Goal: Entertainment & Leisure: Consume media (video, audio)

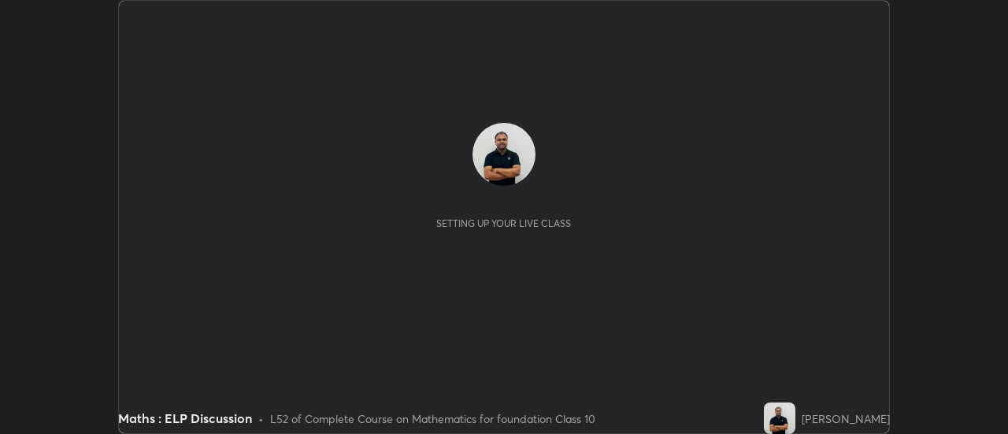
scroll to position [434, 1007]
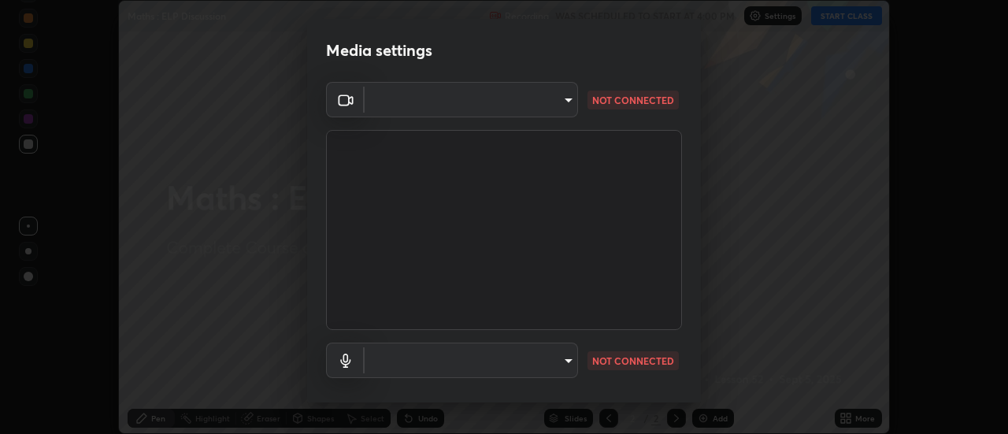
type input "1016c9670ba09e0da1ff6862f255b2c5b4dd1f04ff0e8715a66947f7e461f3c4"
type input "communications"
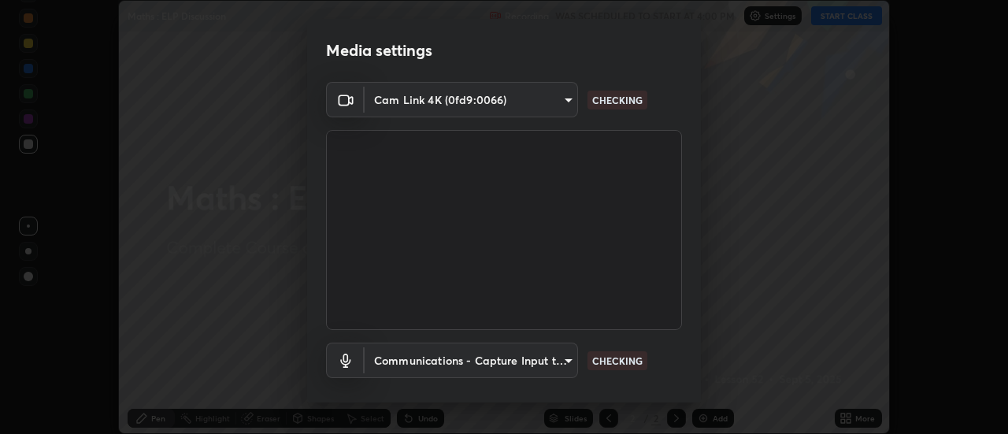
scroll to position [83, 0]
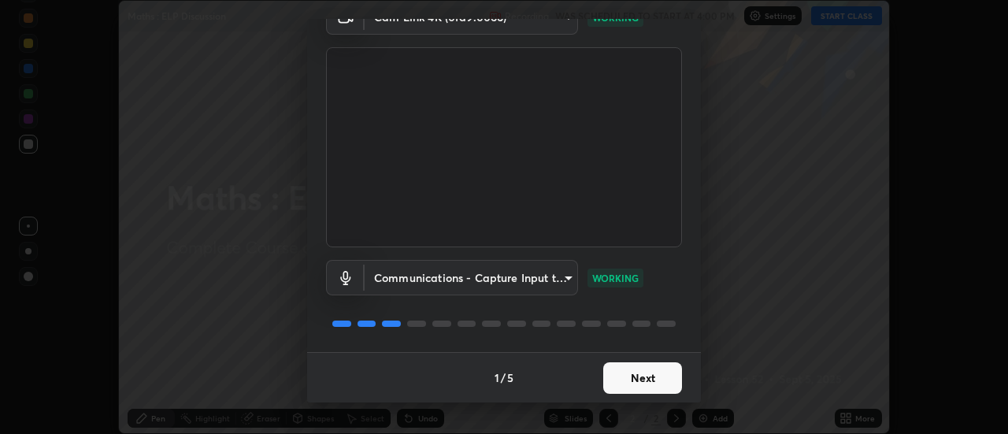
click at [621, 369] on button "Next" at bounding box center [642, 377] width 79 height 31
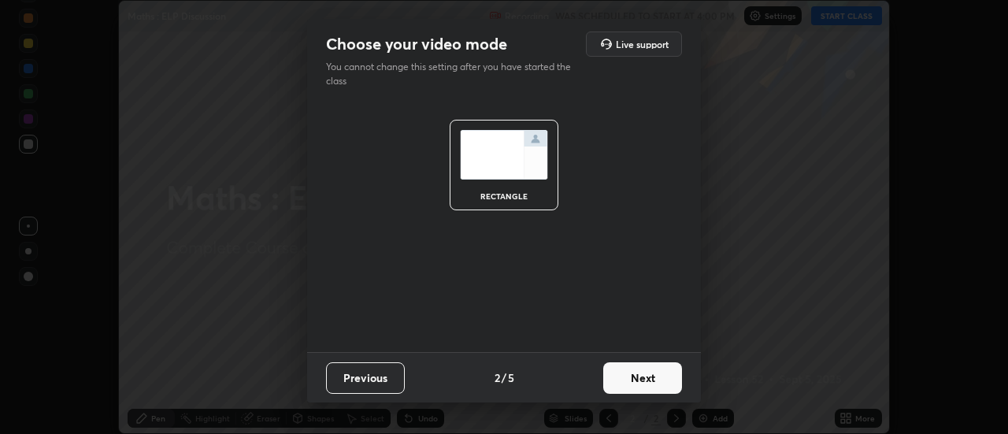
scroll to position [0, 0]
click at [635, 379] on button "Next" at bounding box center [642, 377] width 79 height 31
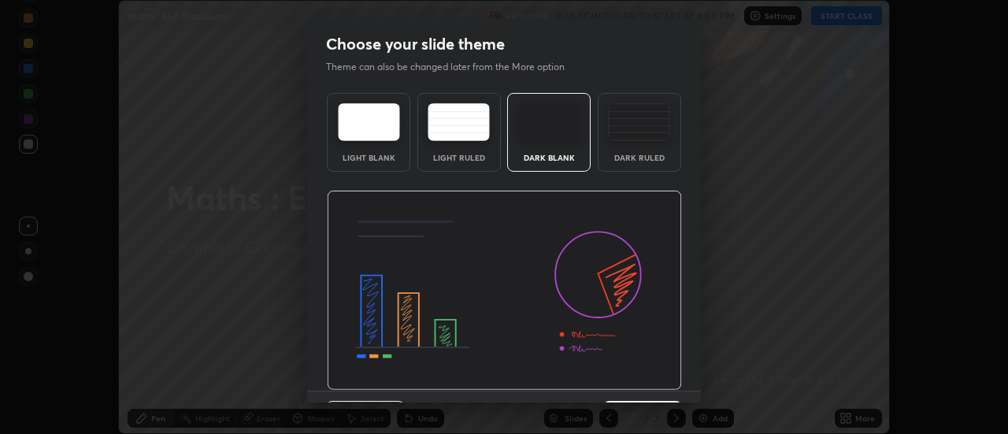
scroll to position [39, 0]
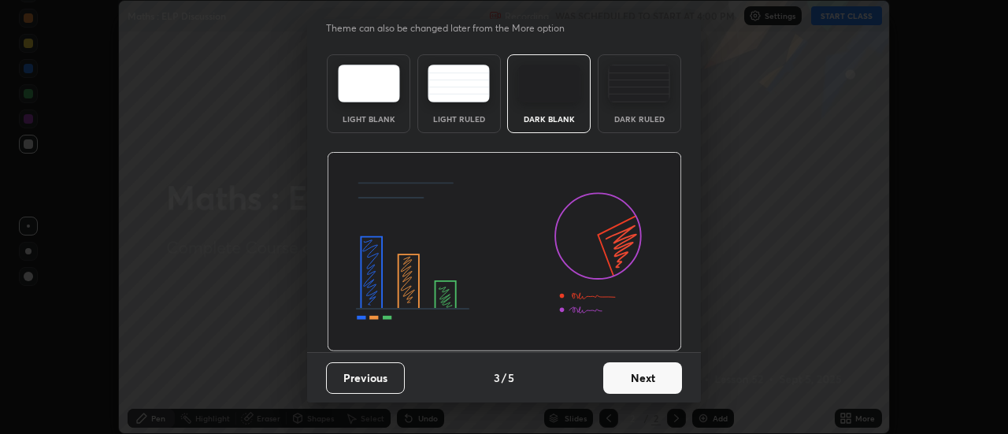
click at [620, 380] on button "Next" at bounding box center [642, 377] width 79 height 31
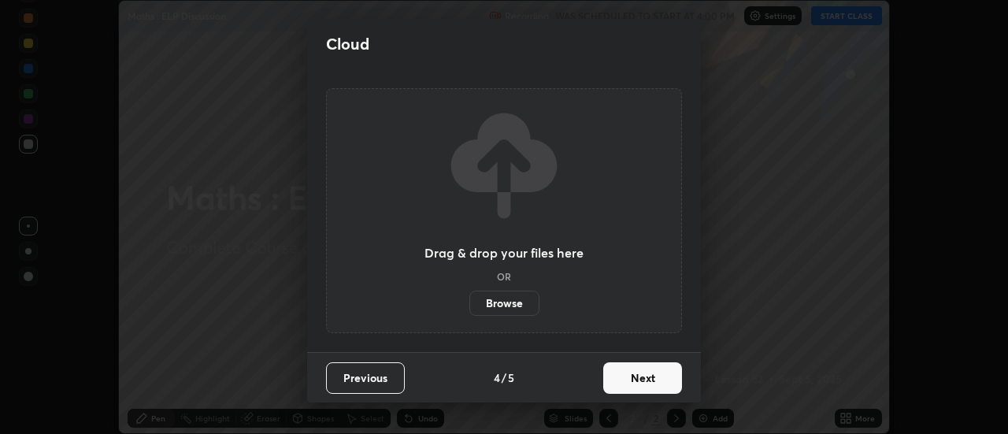
click at [626, 382] on button "Next" at bounding box center [642, 377] width 79 height 31
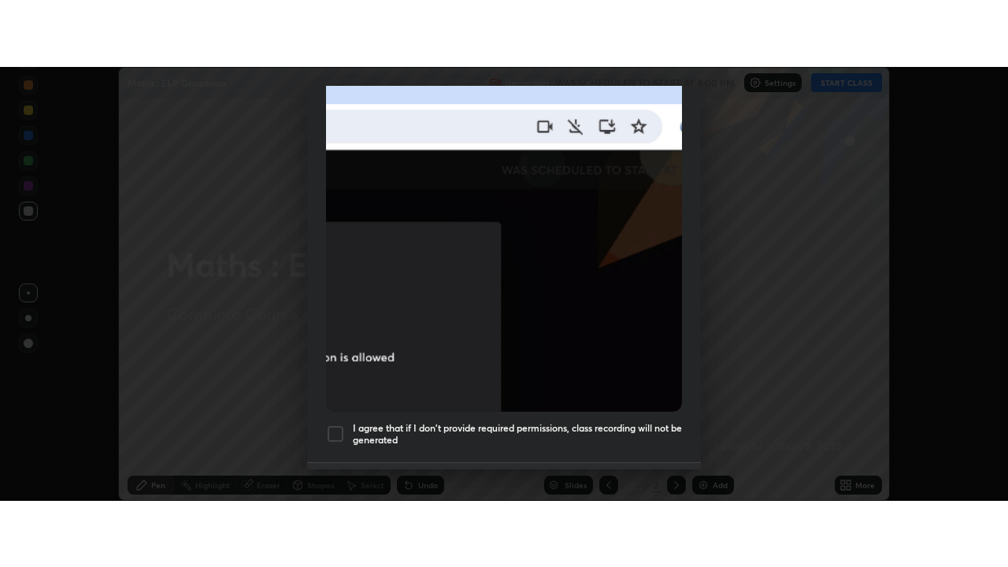
scroll to position [404, 0]
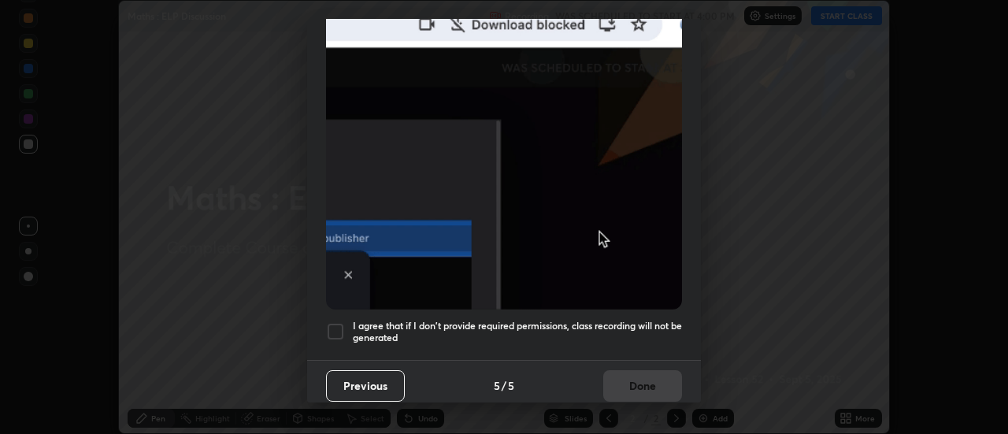
click at [335, 326] on div at bounding box center [335, 331] width 19 height 19
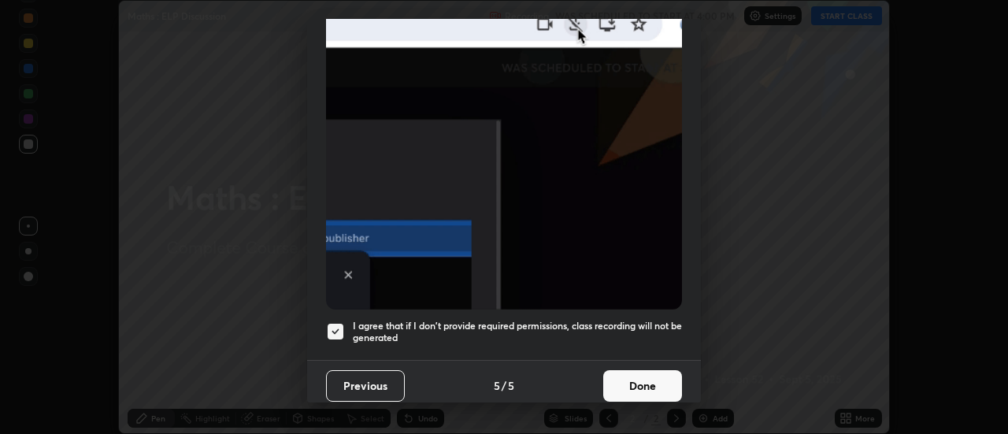
click at [610, 379] on button "Done" at bounding box center [642, 385] width 79 height 31
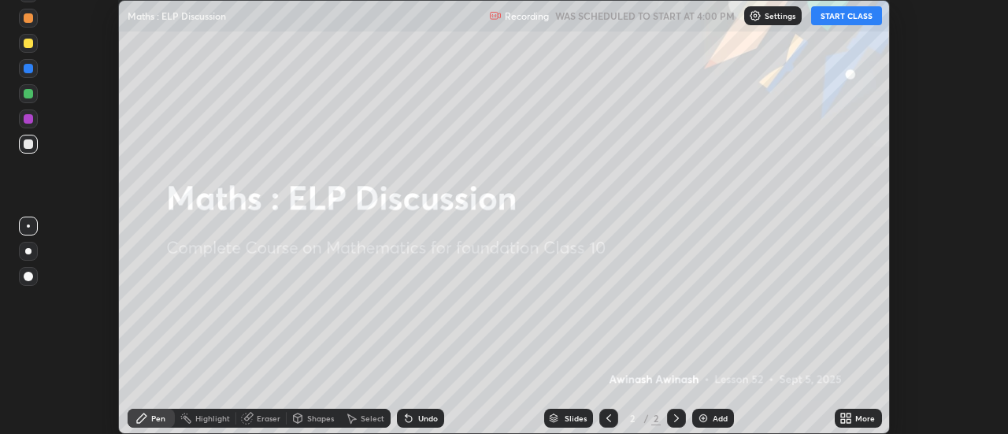
click at [708, 419] on img at bounding box center [703, 418] width 13 height 13
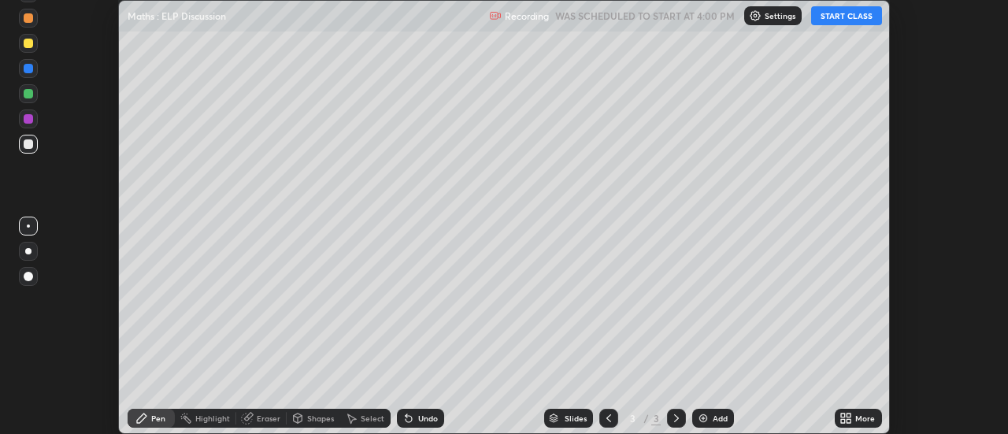
click at [846, 18] on button "START CLASS" at bounding box center [846, 15] width 71 height 19
click at [849, 420] on icon at bounding box center [849, 421] width 4 height 4
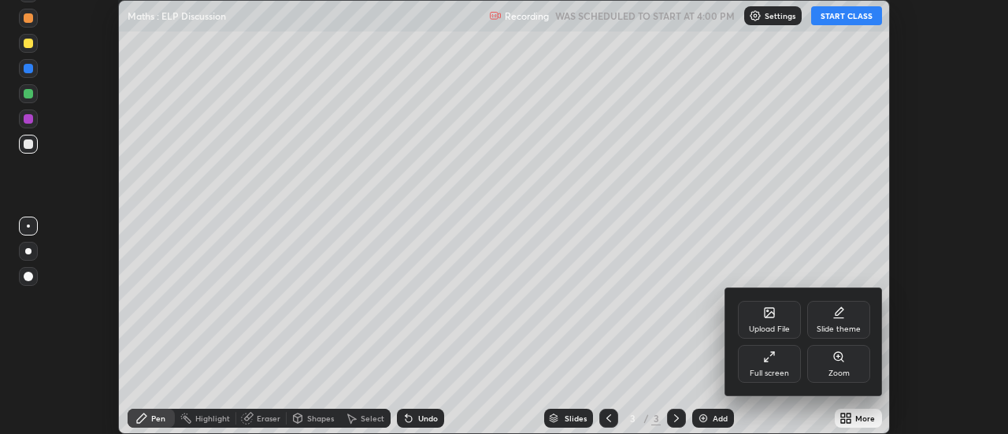
click at [779, 365] on div "Full screen" at bounding box center [769, 364] width 63 height 38
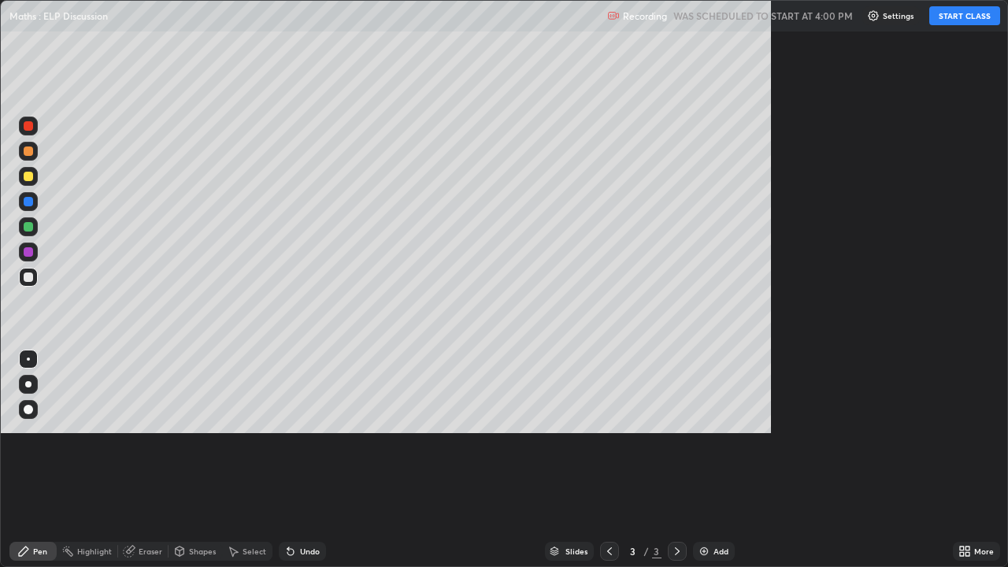
scroll to position [567, 1008]
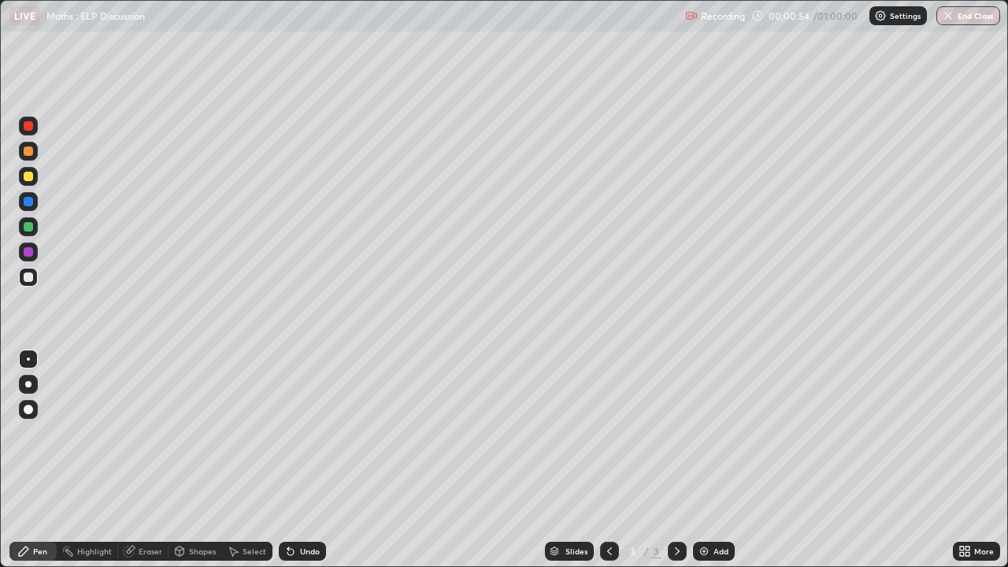
click at [31, 178] on div at bounding box center [28, 176] width 9 height 9
click at [23, 150] on div at bounding box center [28, 151] width 19 height 19
click at [31, 277] on div at bounding box center [28, 276] width 9 height 9
click at [28, 253] on div at bounding box center [28, 251] width 9 height 9
click at [28, 228] on div at bounding box center [28, 226] width 9 height 9
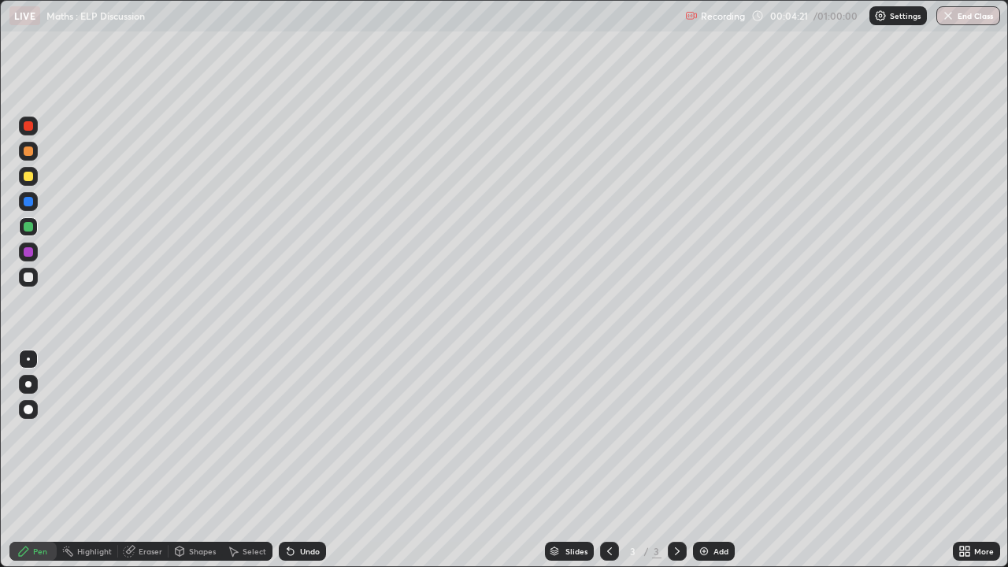
click at [28, 277] on div at bounding box center [28, 276] width 9 height 9
click at [294, 433] on icon at bounding box center [290, 551] width 13 height 13
click at [297, 433] on div "Undo" at bounding box center [302, 551] width 47 height 19
click at [30, 250] on div at bounding box center [28, 251] width 9 height 9
click at [25, 201] on div at bounding box center [28, 201] width 9 height 9
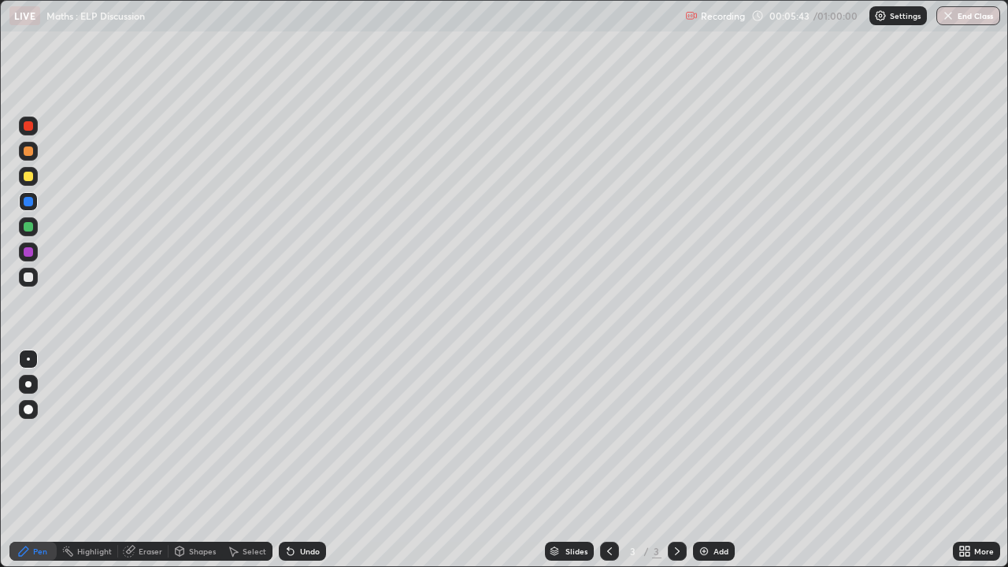
click at [26, 176] on div at bounding box center [28, 176] width 9 height 9
click at [716, 433] on div "Add" at bounding box center [720, 551] width 15 height 8
click at [28, 151] on div at bounding box center [28, 150] width 9 height 9
click at [26, 231] on div at bounding box center [28, 226] width 9 height 9
click at [27, 252] on div at bounding box center [28, 251] width 9 height 9
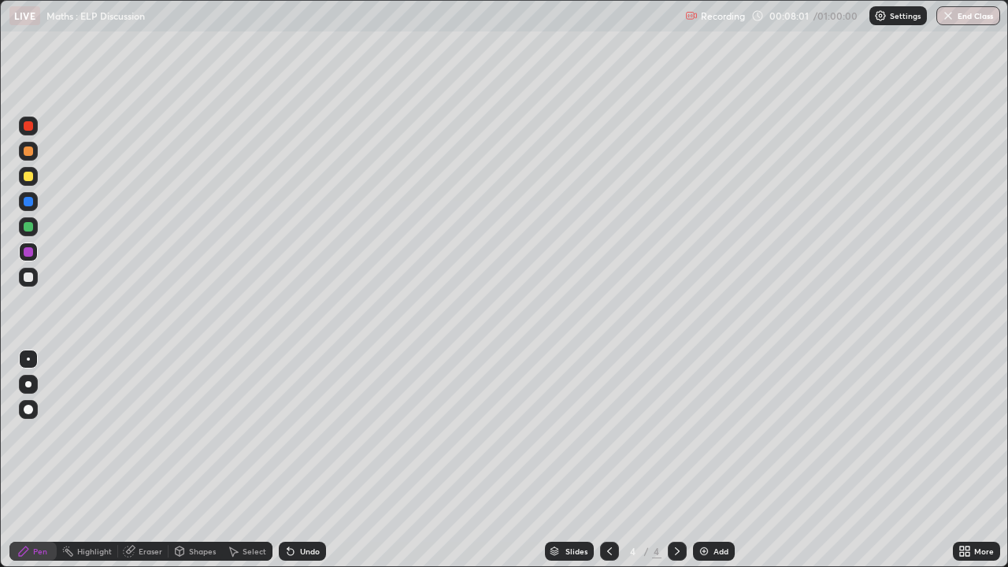
click at [701, 433] on img at bounding box center [704, 551] width 13 height 13
click at [29, 178] on div at bounding box center [28, 176] width 9 height 9
click at [29, 255] on div at bounding box center [28, 251] width 9 height 9
click at [25, 228] on div at bounding box center [28, 226] width 9 height 9
click at [28, 201] on div at bounding box center [28, 201] width 9 height 9
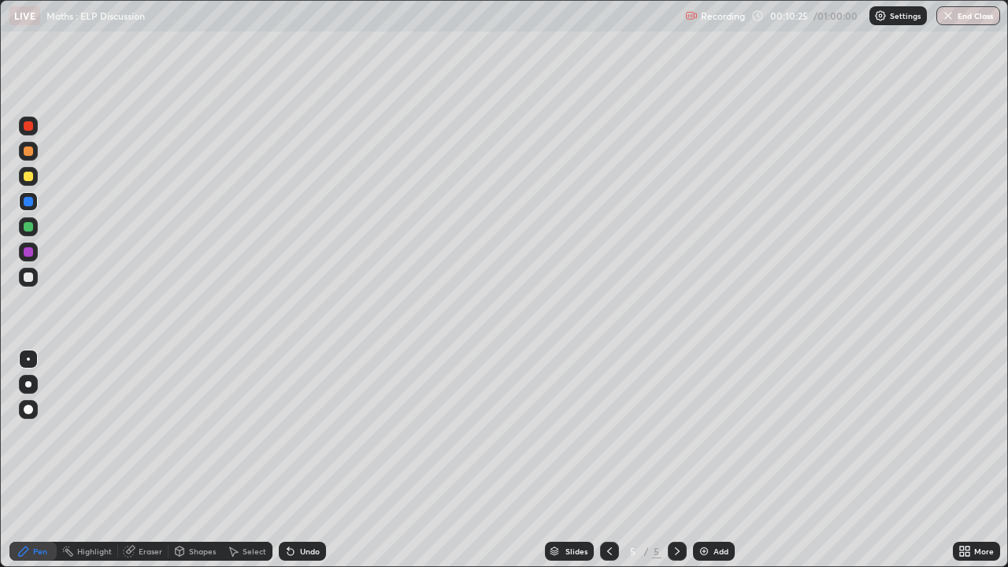
click at [607, 433] on icon at bounding box center [609, 551] width 5 height 8
click at [609, 433] on icon at bounding box center [609, 551] width 13 height 13
click at [675, 433] on icon at bounding box center [677, 551] width 13 height 13
click at [673, 433] on icon at bounding box center [677, 551] width 13 height 13
click at [707, 433] on img at bounding box center [704, 551] width 13 height 13
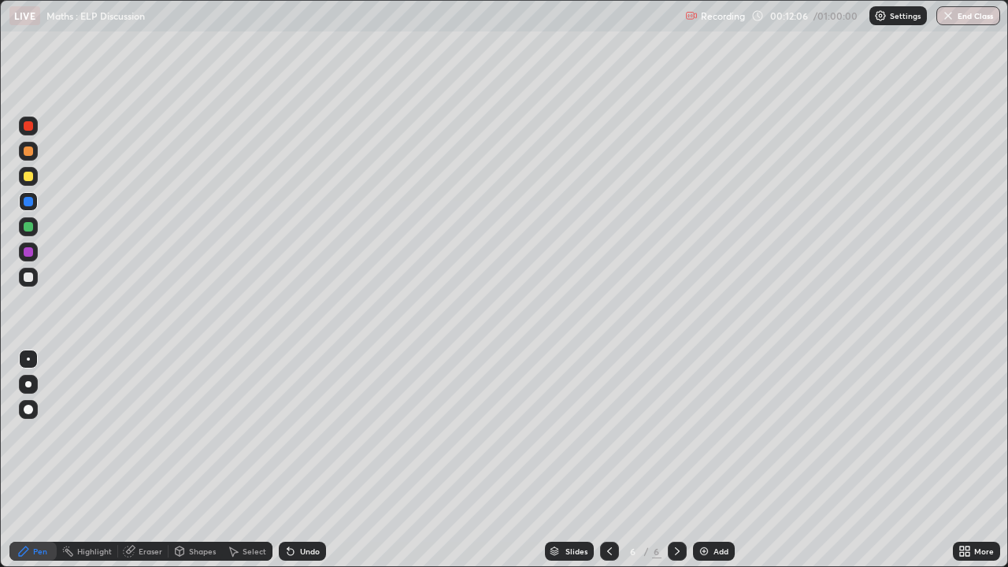
click at [31, 178] on div at bounding box center [28, 176] width 9 height 9
click at [30, 253] on div at bounding box center [28, 251] width 9 height 9
click at [27, 225] on div at bounding box center [28, 226] width 9 height 9
click at [29, 276] on div at bounding box center [28, 276] width 9 height 9
click at [27, 179] on div at bounding box center [28, 176] width 9 height 9
